Goal: Task Accomplishment & Management: Use online tool/utility

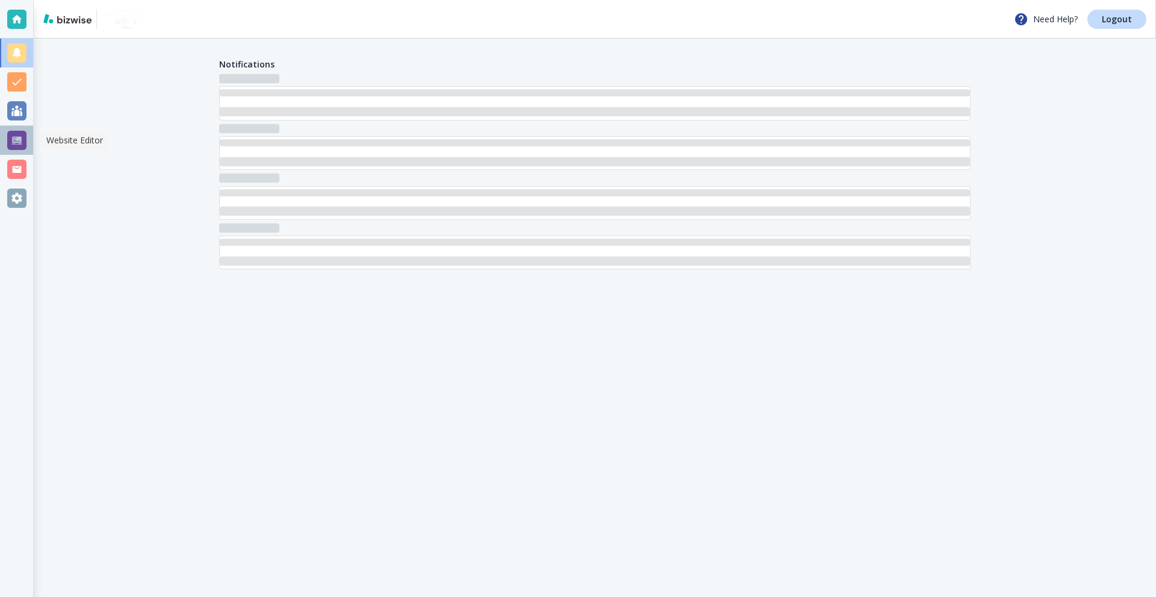
click at [20, 139] on div at bounding box center [16, 140] width 19 height 19
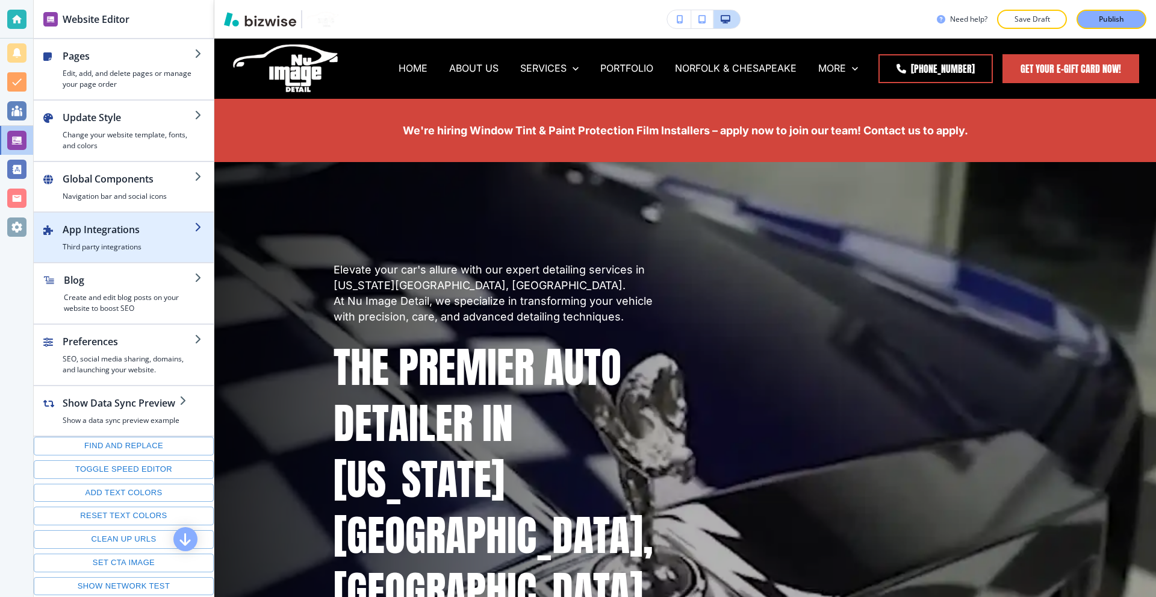
click at [135, 239] on div "button" at bounding box center [129, 239] width 132 height 5
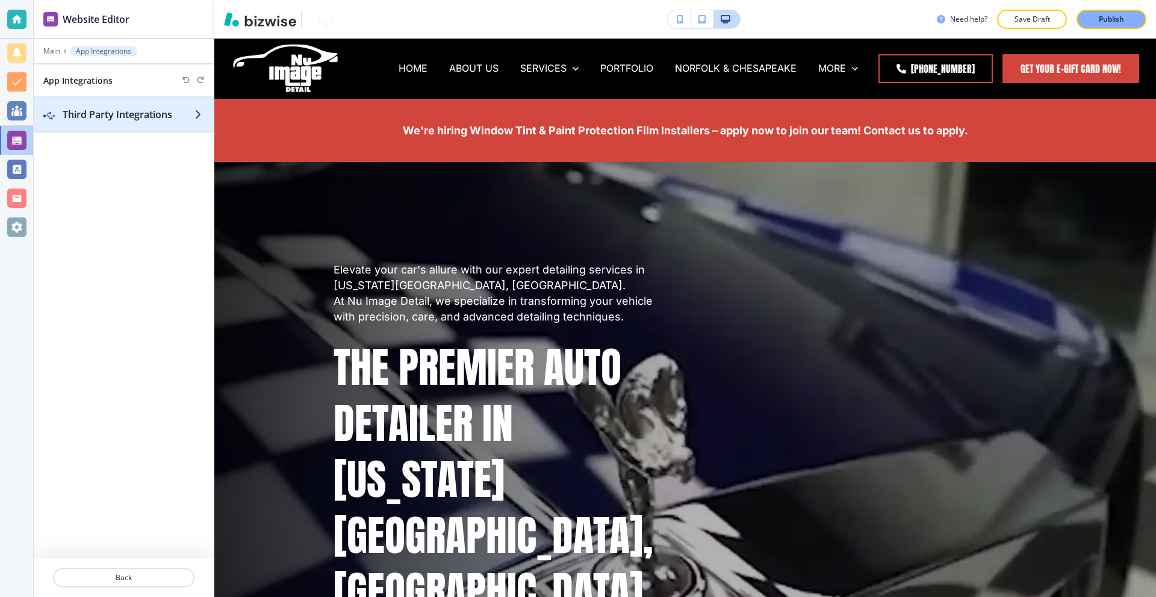
click at [157, 120] on h2 "Third Party Integrations" at bounding box center [129, 114] width 132 height 14
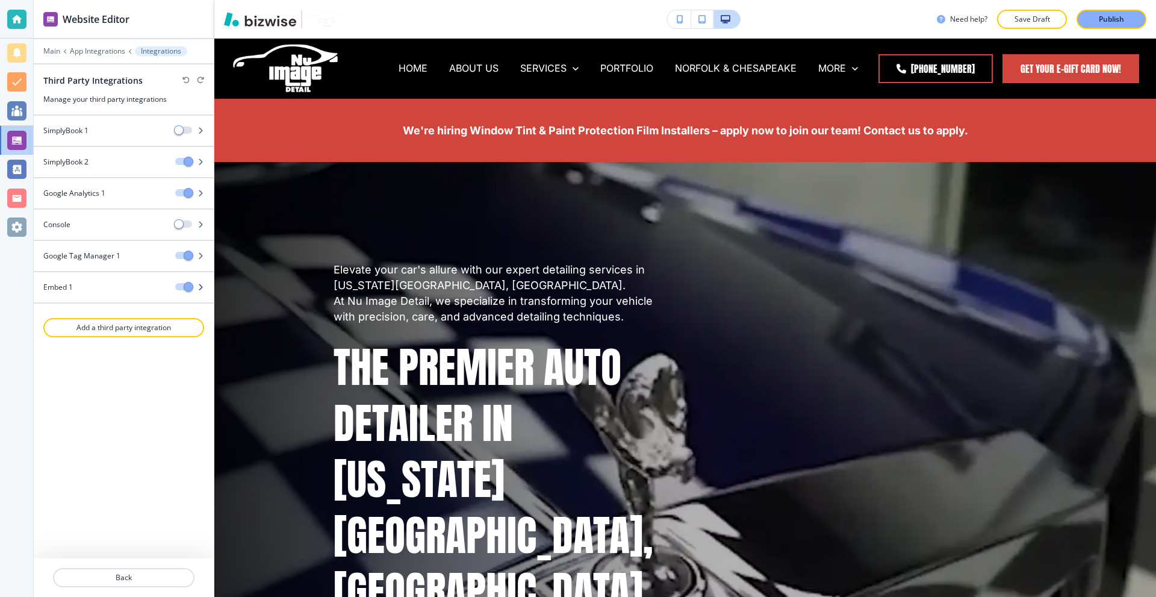
click at [114, 289] on div "Embed 1" at bounding box center [100, 287] width 132 height 11
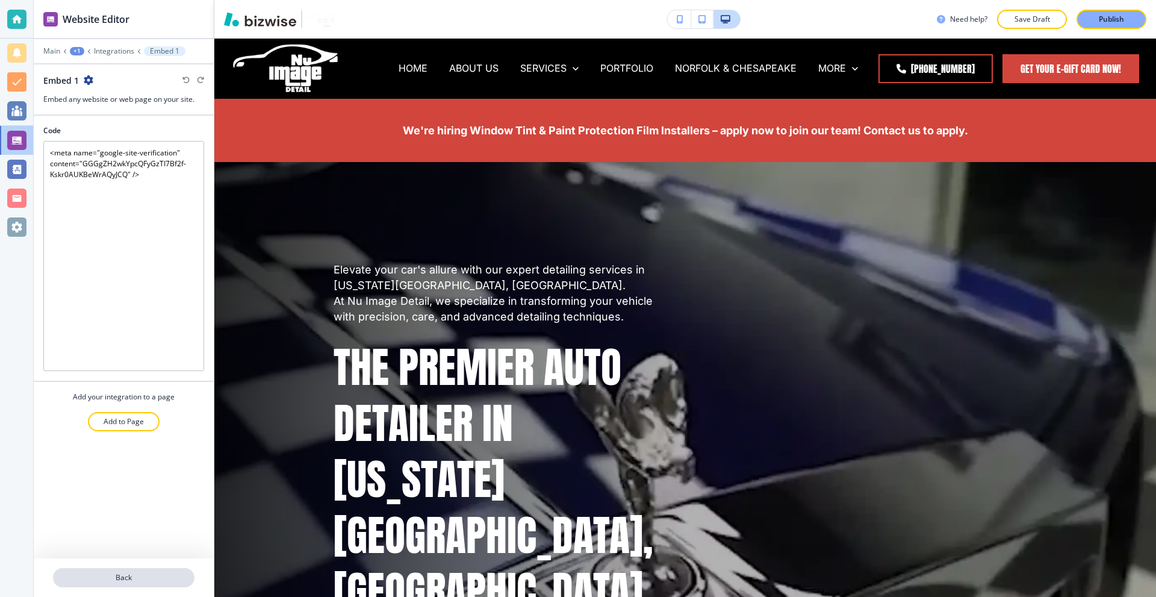
click at [131, 573] on p "Back" at bounding box center [123, 577] width 139 height 11
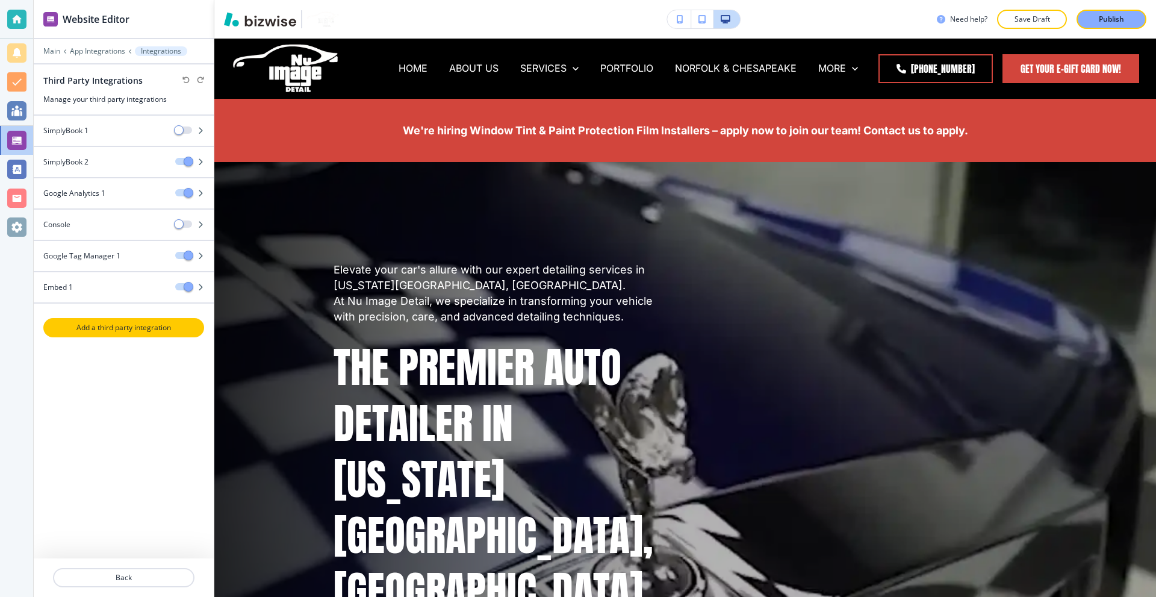
click at [123, 330] on p "Add a third party integration" at bounding box center [124, 327] width 158 height 11
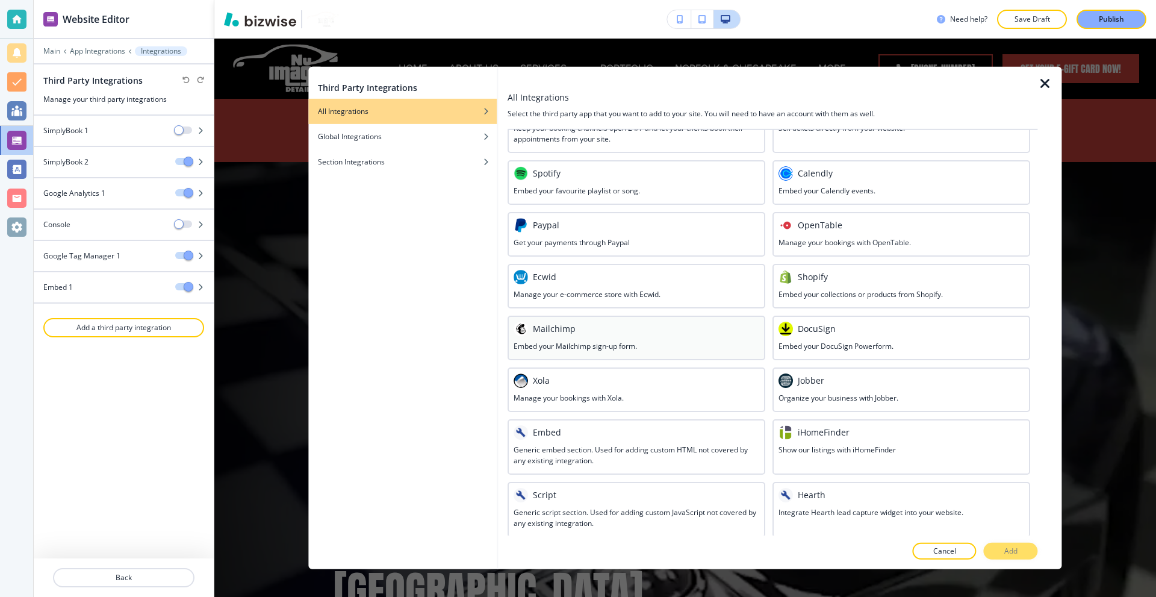
scroll to position [432, 0]
click at [601, 498] on div "Script" at bounding box center [637, 492] width 246 height 14
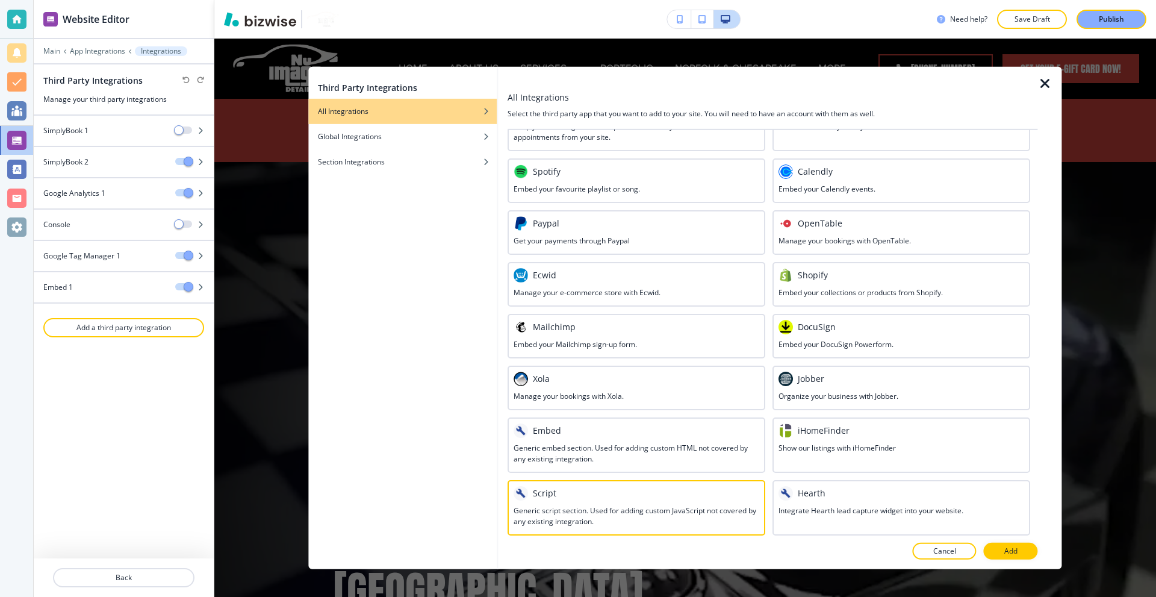
click at [1020, 552] on button "Add" at bounding box center [1011, 551] width 54 height 17
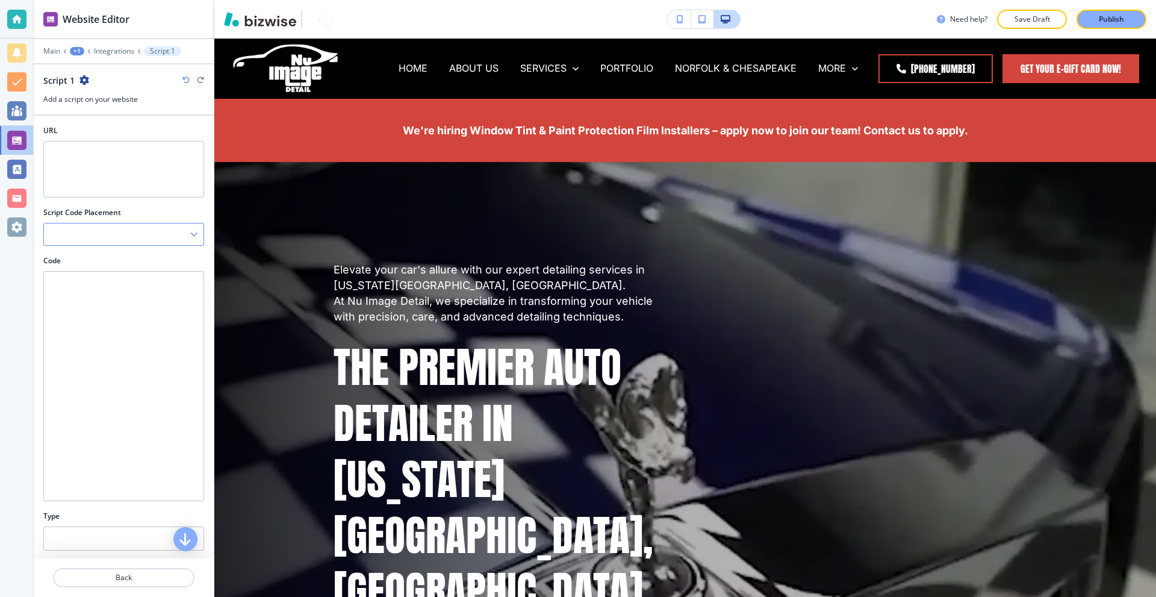
click at [152, 238] on div at bounding box center [124, 234] width 160 height 22
click at [126, 205] on div "URL" at bounding box center [124, 166] width 180 height 82
click at [111, 234] on div at bounding box center [124, 234] width 160 height 22
click at [142, 276] on h4 "Before the closing </head> tag" at bounding box center [124, 275] width 148 height 11
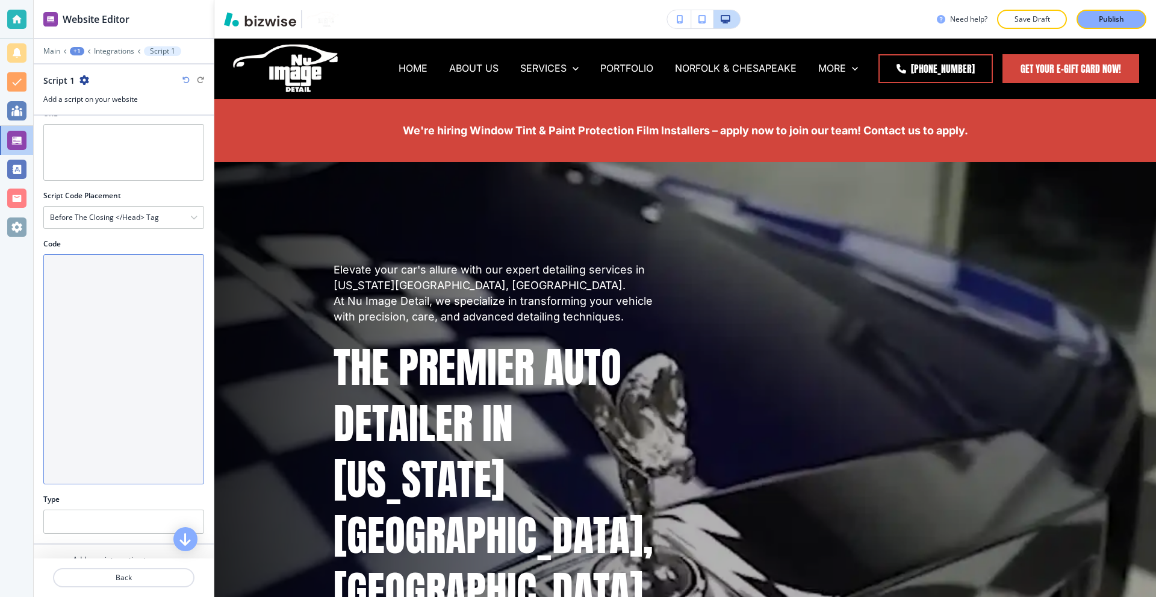
scroll to position [62, 0]
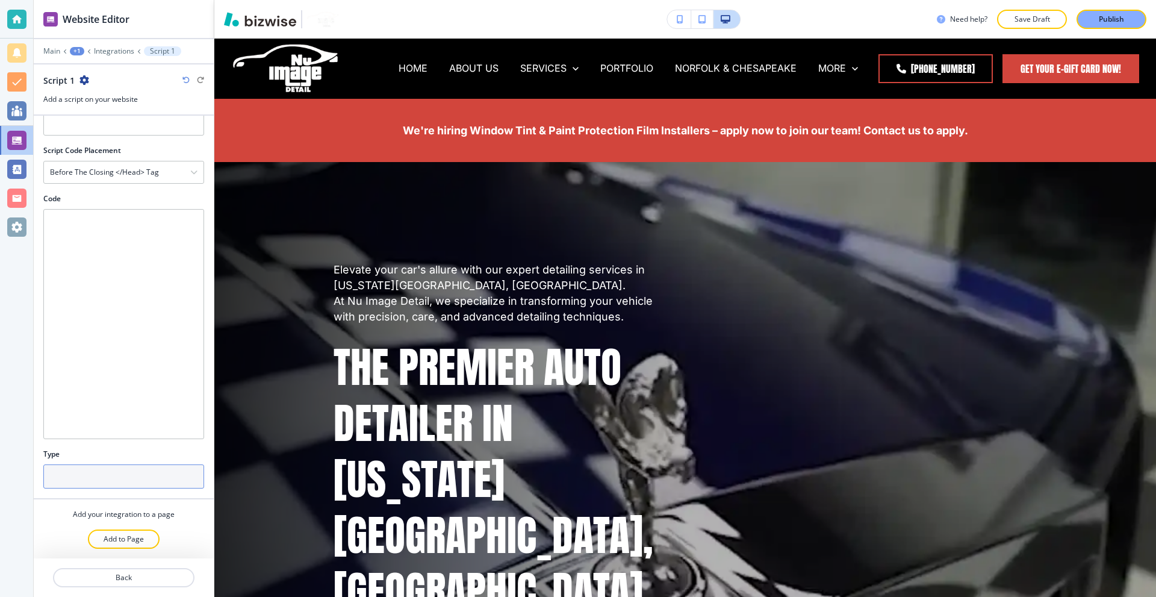
click at [149, 483] on input "text" at bounding box center [123, 476] width 161 height 24
click at [152, 452] on div "Type" at bounding box center [123, 454] width 161 height 11
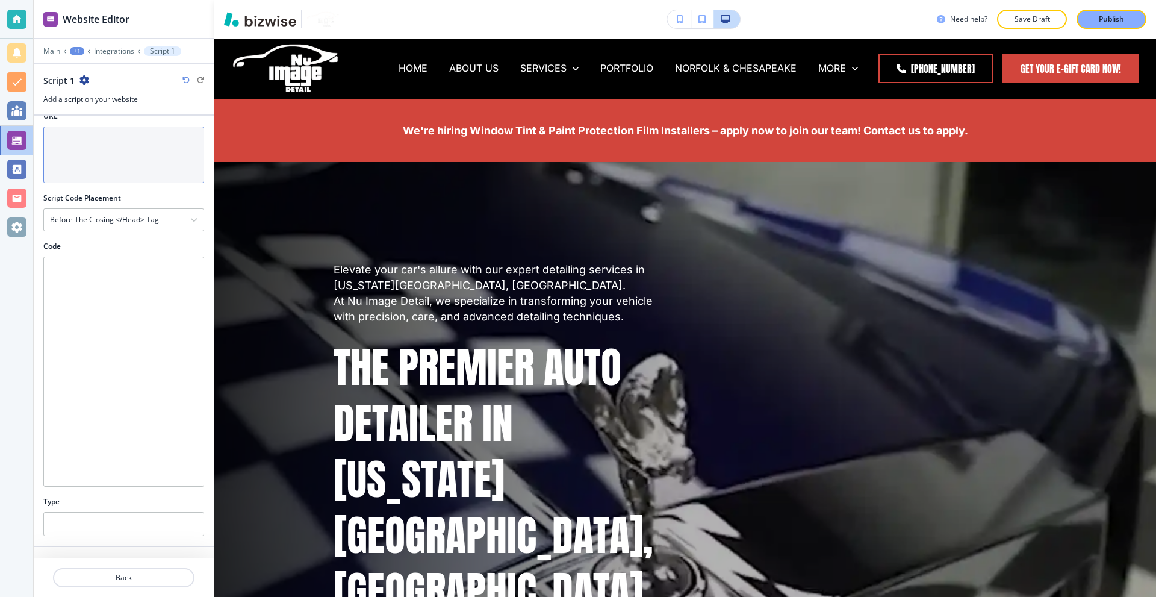
scroll to position [0, 0]
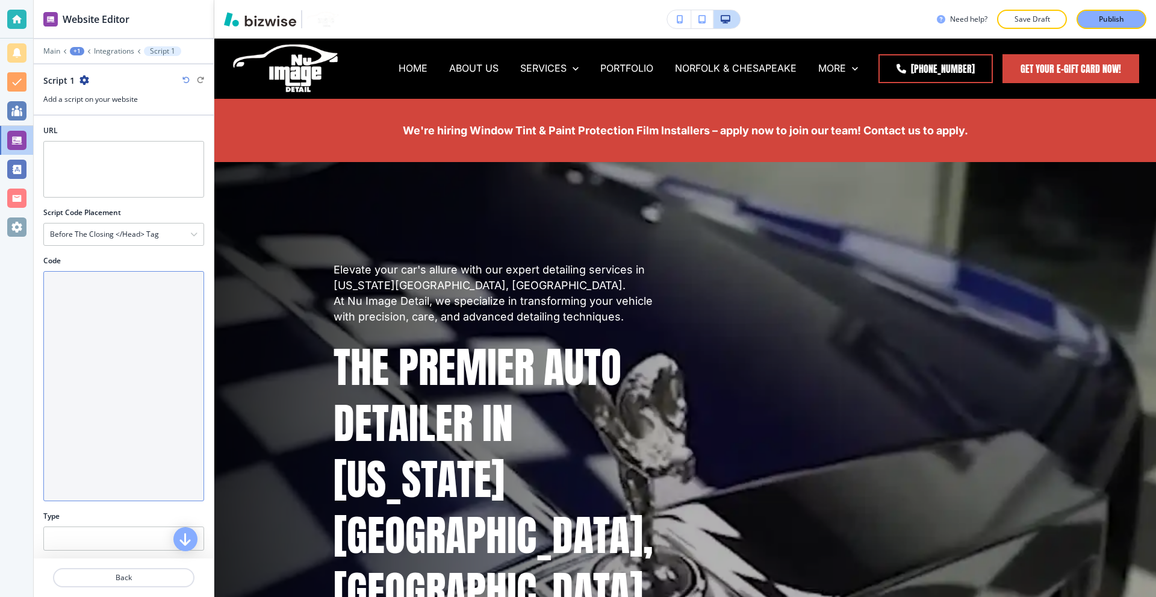
click at [100, 329] on textarea "Code" at bounding box center [123, 386] width 161 height 230
paste textarea "<meta name="google-site-verification" content="GGGgZH2wkYpcQFyGzTI7Bf2f-Kskr0AU…"
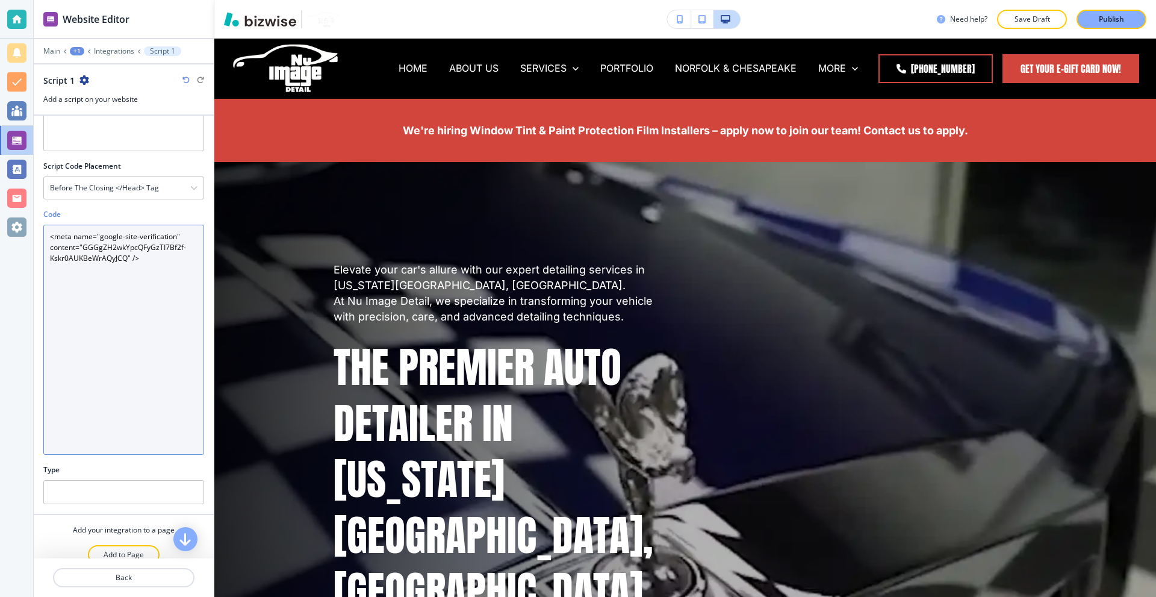
scroll to position [62, 0]
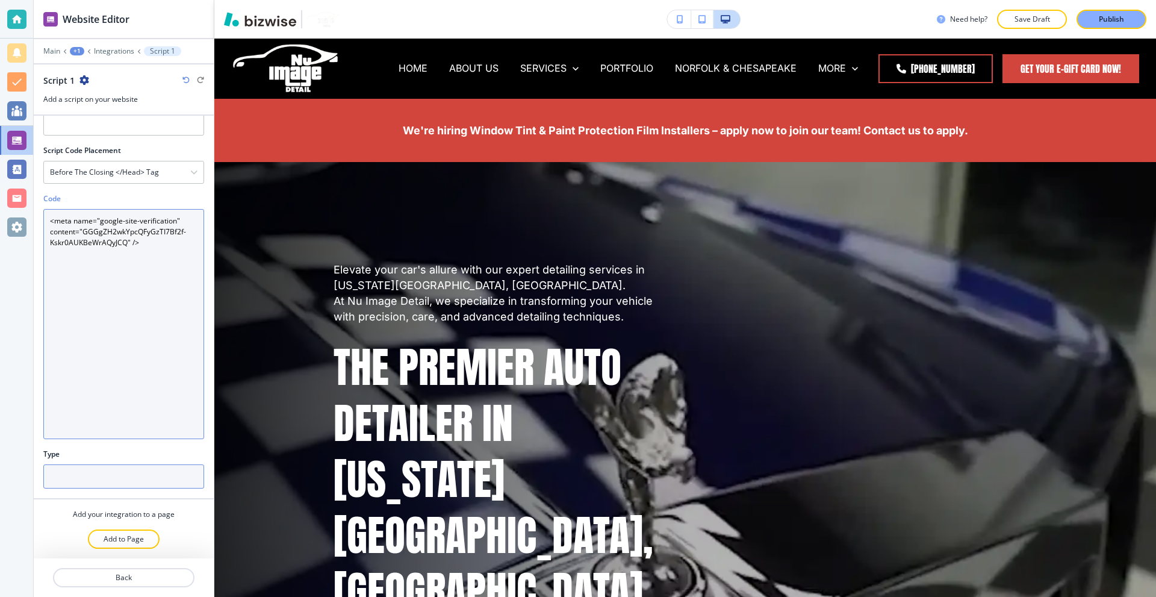
type textarea "<meta name="google-site-verification" content="GGGgZH2wkYpcQFyGzTI7Bf2f-Kskr0AU…"
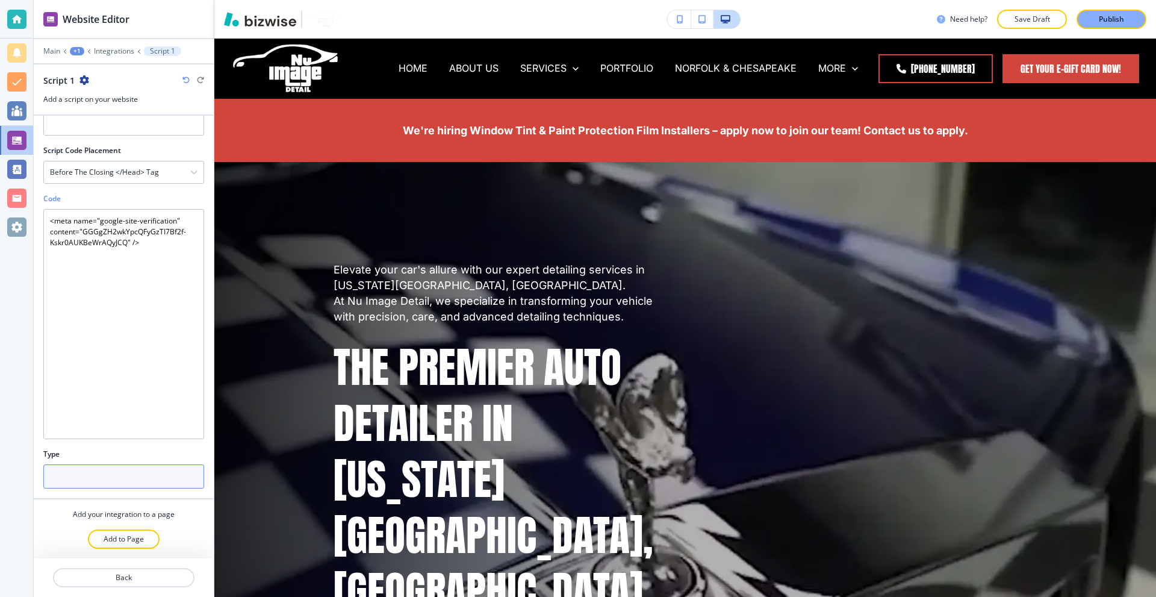
click at [105, 485] on input "text" at bounding box center [123, 476] width 161 height 24
click at [129, 545] on button "Add to Page" at bounding box center [124, 538] width 72 height 19
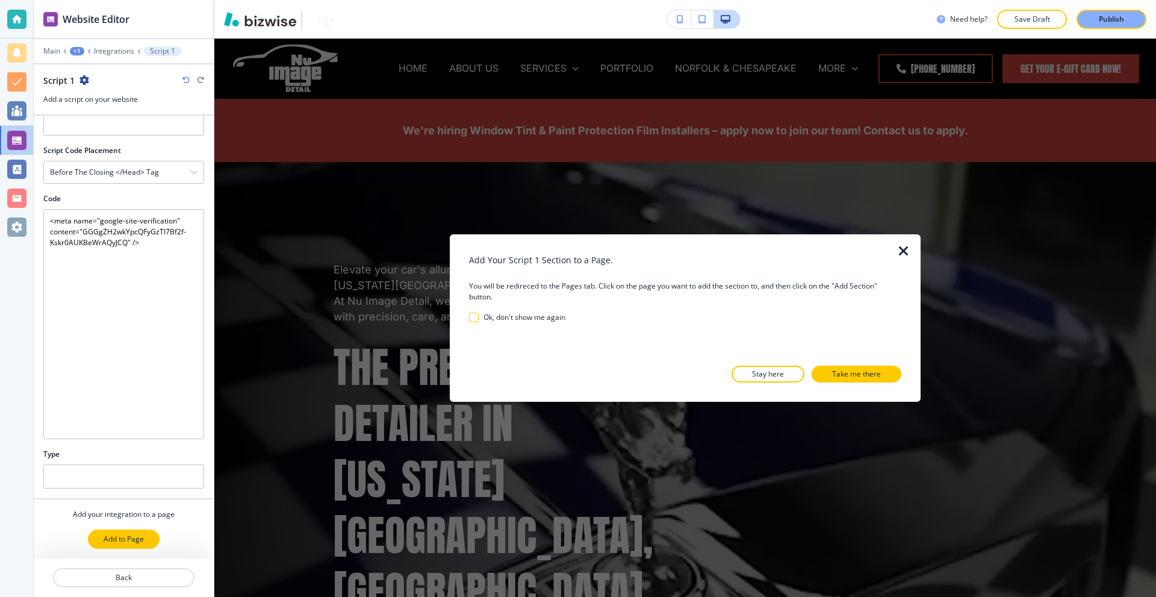
click at [135, 544] on p "Add to Page" at bounding box center [124, 539] width 40 height 11
click at [870, 379] on p "Take me there" at bounding box center [856, 374] width 49 height 11
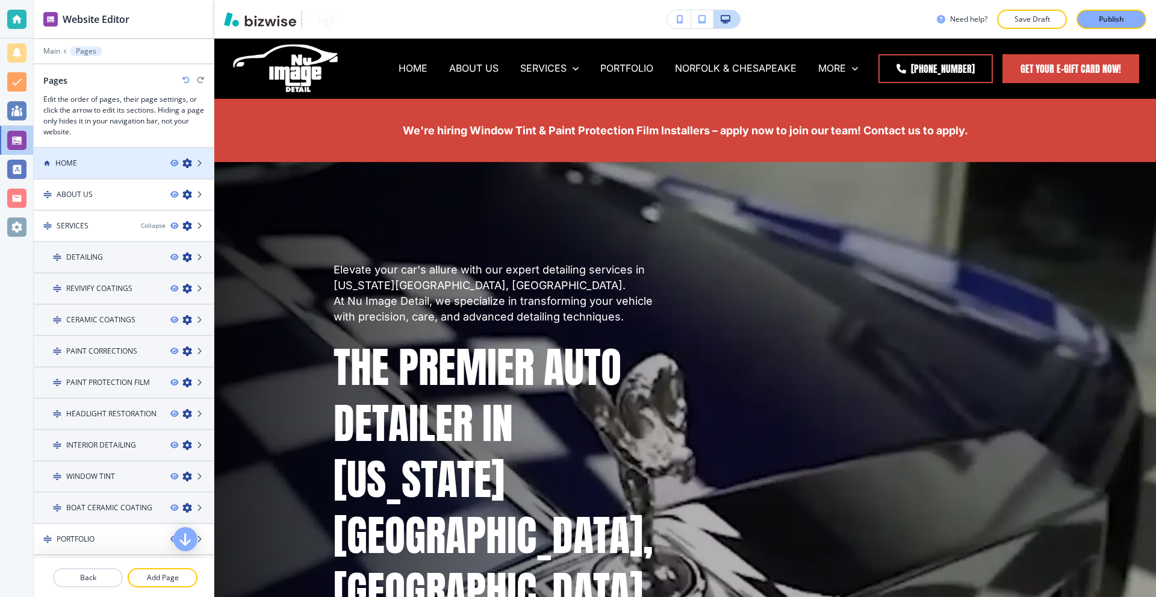
click at [116, 158] on div "HOME" at bounding box center [97, 163] width 127 height 11
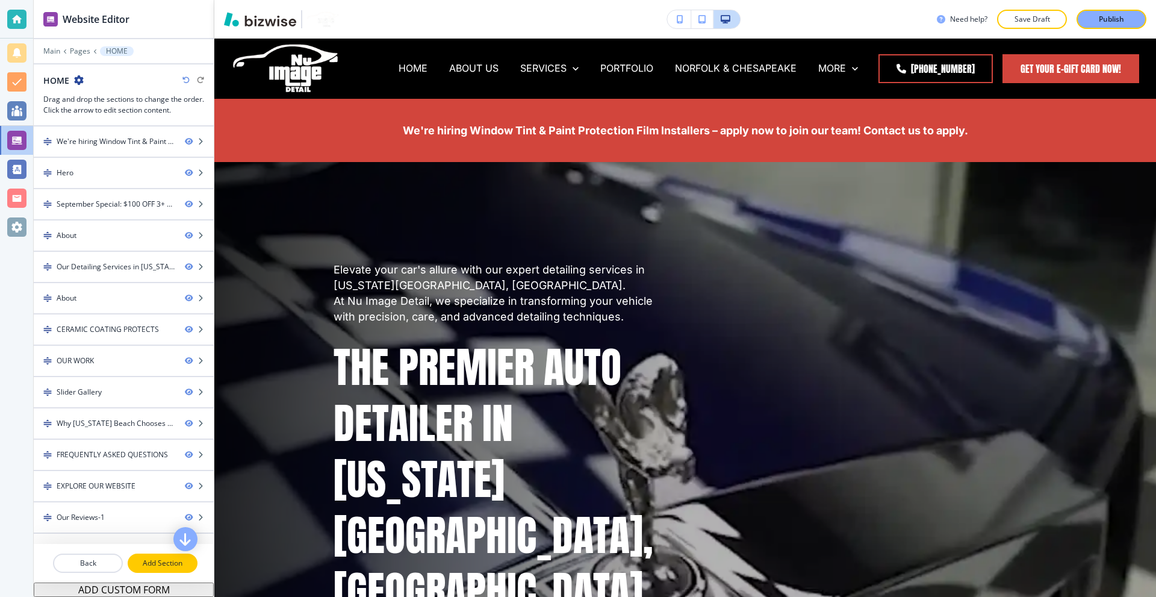
click at [135, 564] on p "Add Section" at bounding box center [162, 563] width 67 height 11
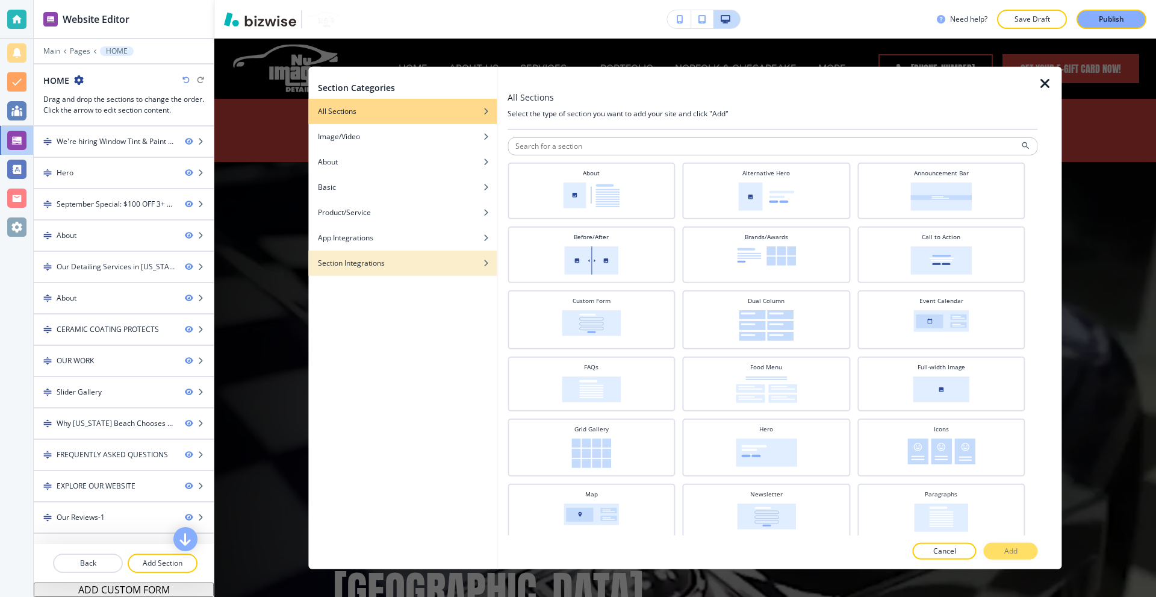
click at [363, 262] on h4 "Section Integrations" at bounding box center [351, 262] width 67 height 11
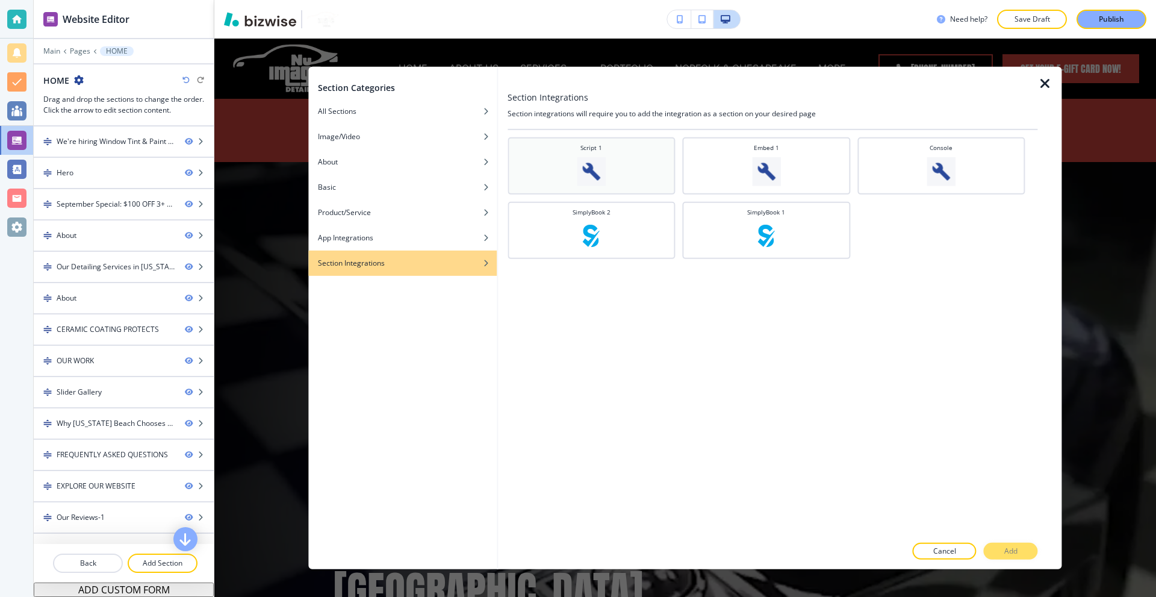
click at [635, 184] on div "Script 1" at bounding box center [592, 164] width 156 height 43
click at [1006, 546] on p "Add" at bounding box center [1010, 551] width 13 height 11
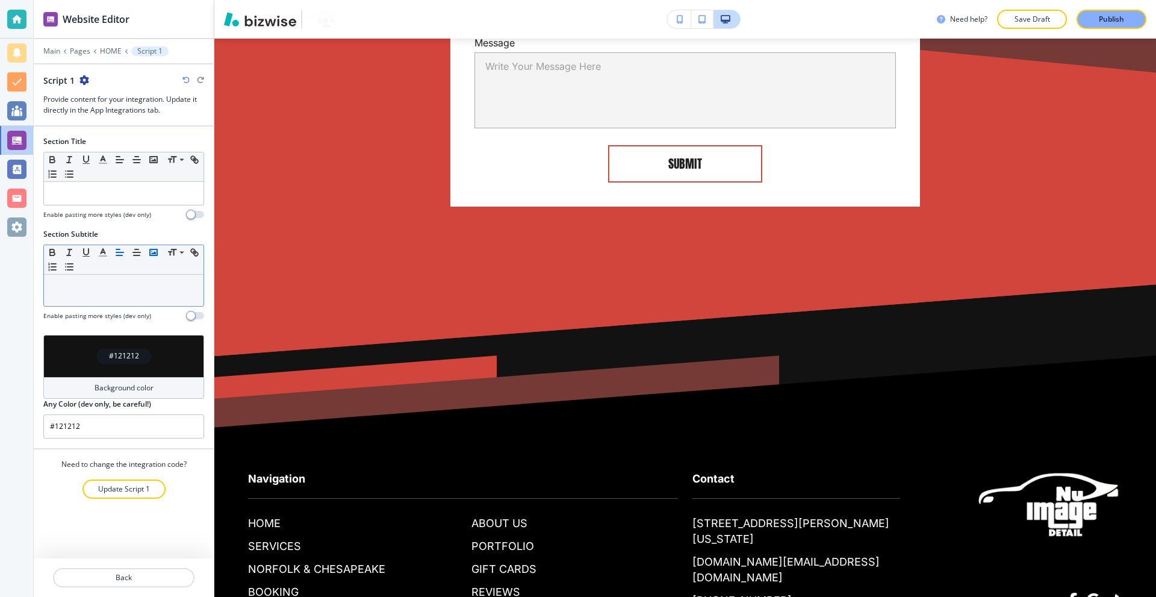
scroll to position [11137, 0]
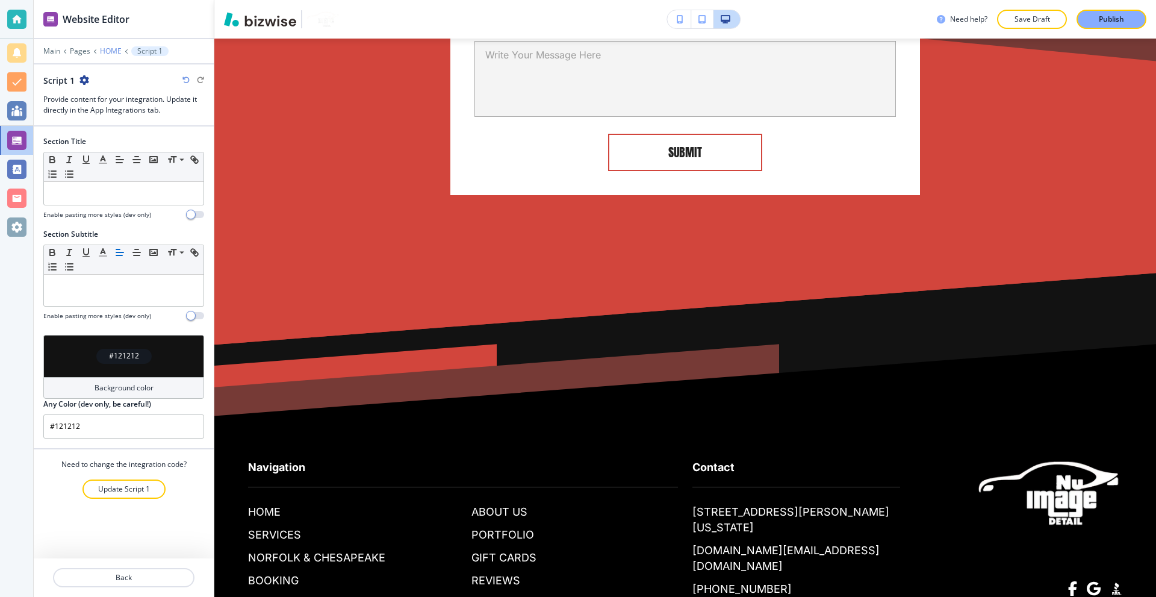
click at [105, 48] on p "HOME" at bounding box center [111, 51] width 22 height 8
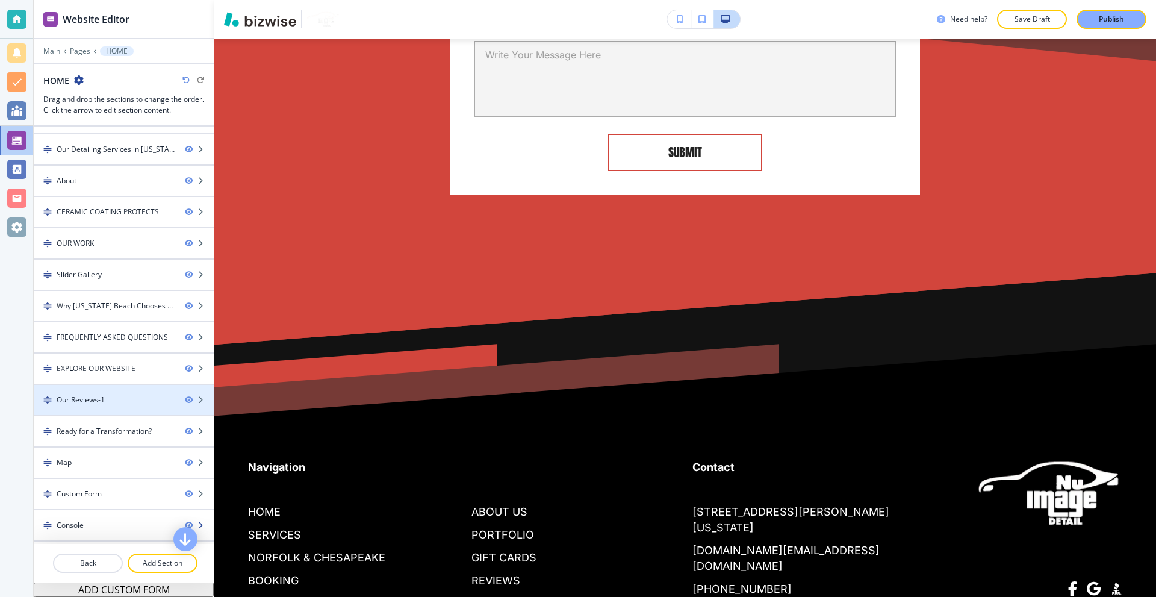
scroll to position [146, 0]
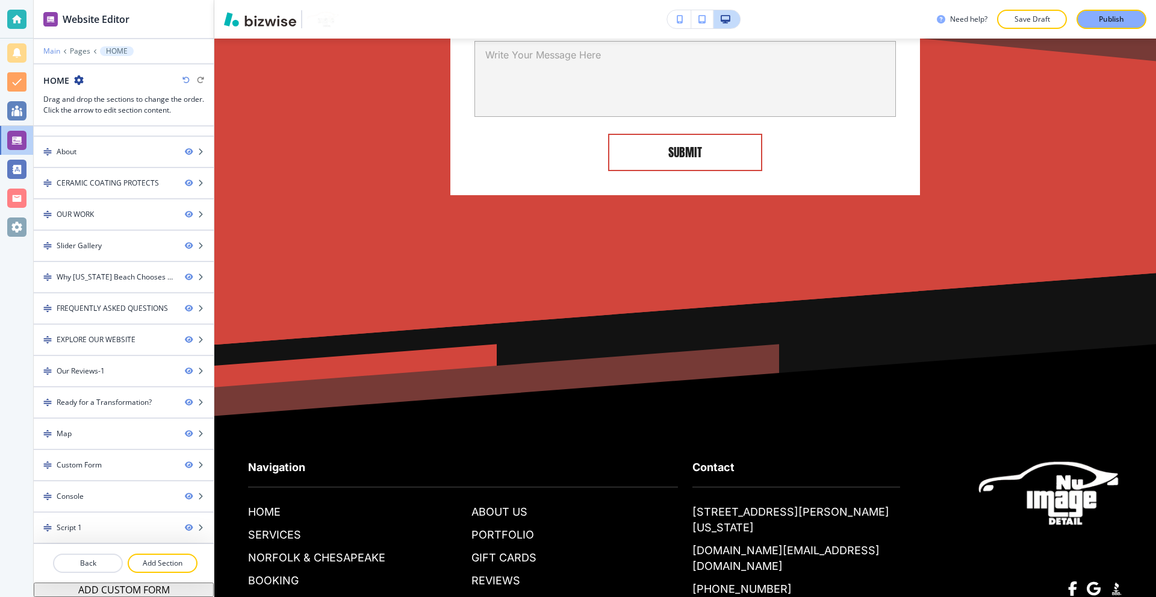
click at [52, 54] on p "Main" at bounding box center [51, 51] width 17 height 8
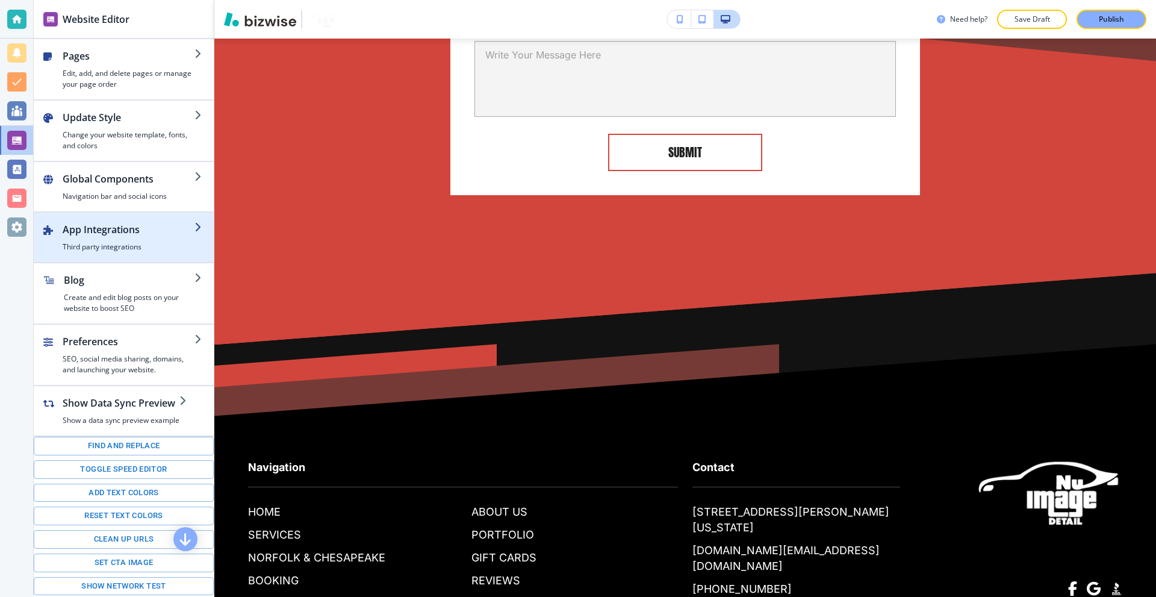
click at [110, 238] on div "button" at bounding box center [129, 239] width 132 height 5
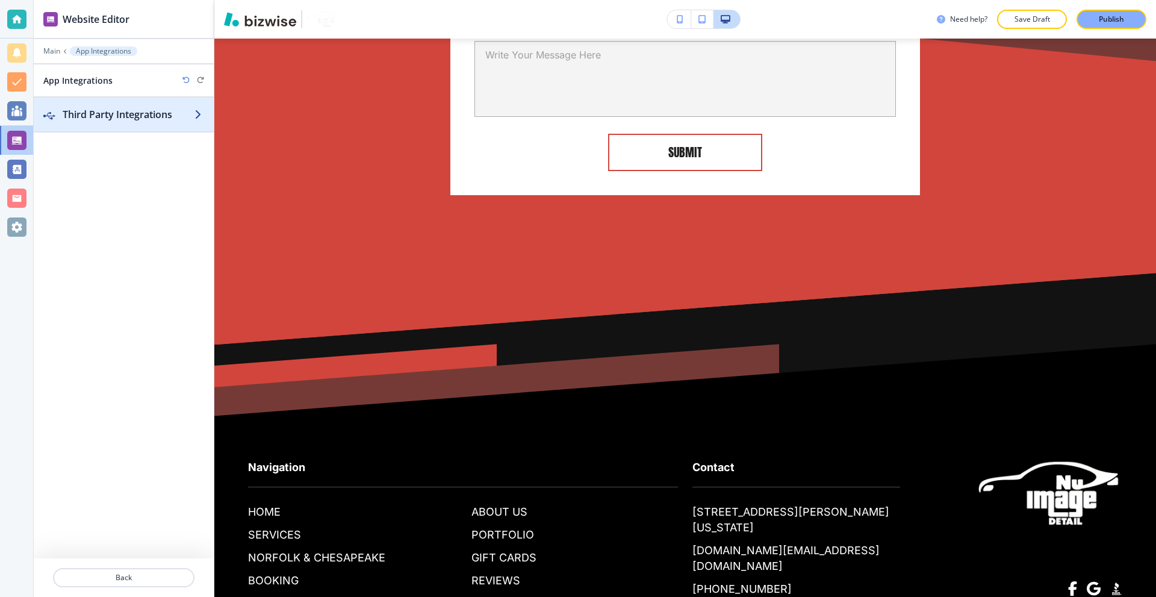
click at [74, 105] on div "button" at bounding box center [124, 103] width 180 height 10
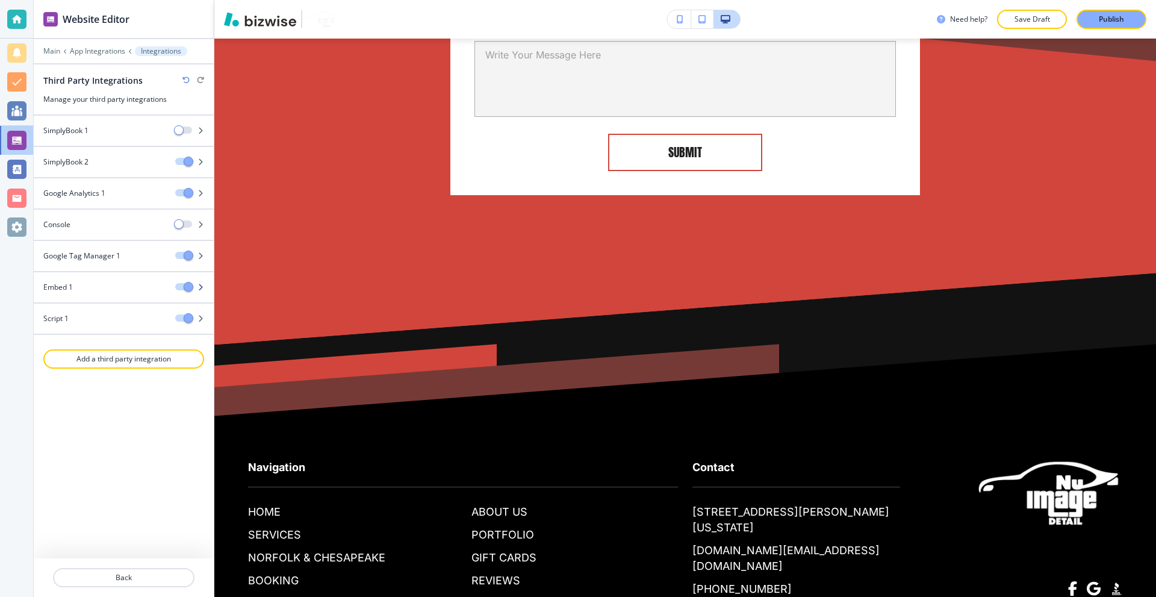
click at [114, 288] on div "Embed 1" at bounding box center [100, 287] width 132 height 11
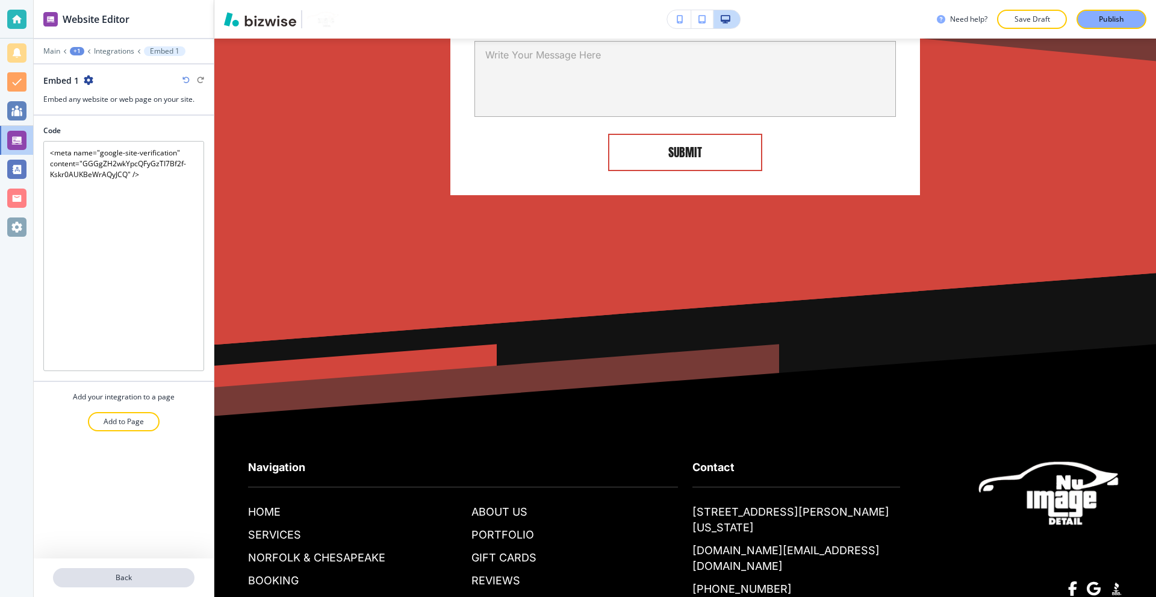
click at [128, 582] on p "Back" at bounding box center [123, 577] width 139 height 11
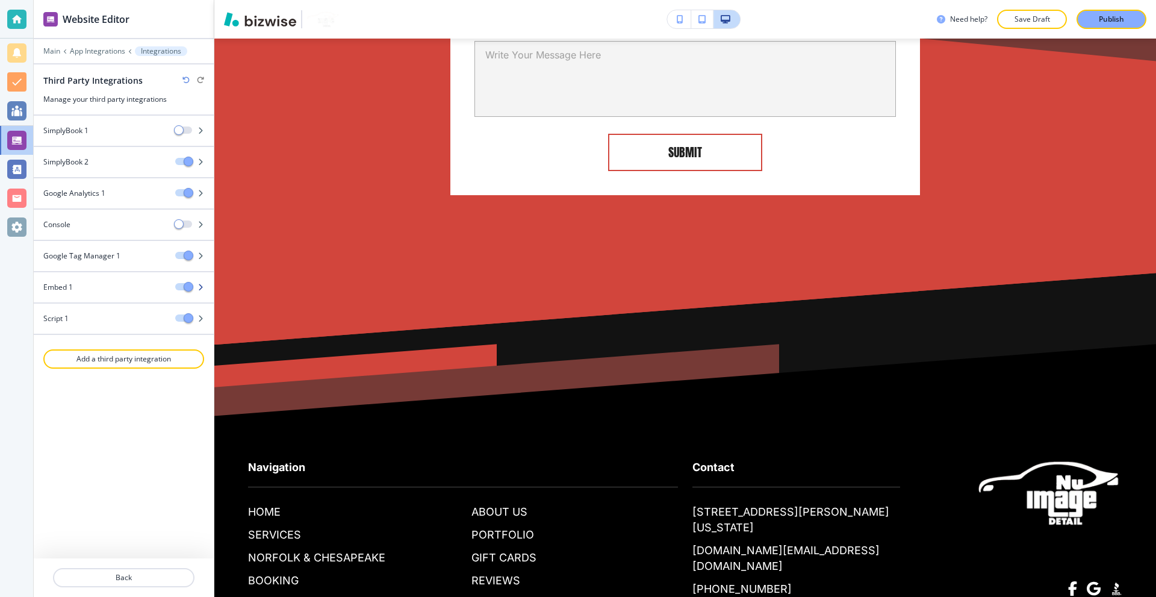
click at [189, 290] on span "button" at bounding box center [189, 287] width 10 height 10
click at [1132, 12] on button "Publish" at bounding box center [1112, 19] width 70 height 19
